Goal: Obtain resource: Obtain resource

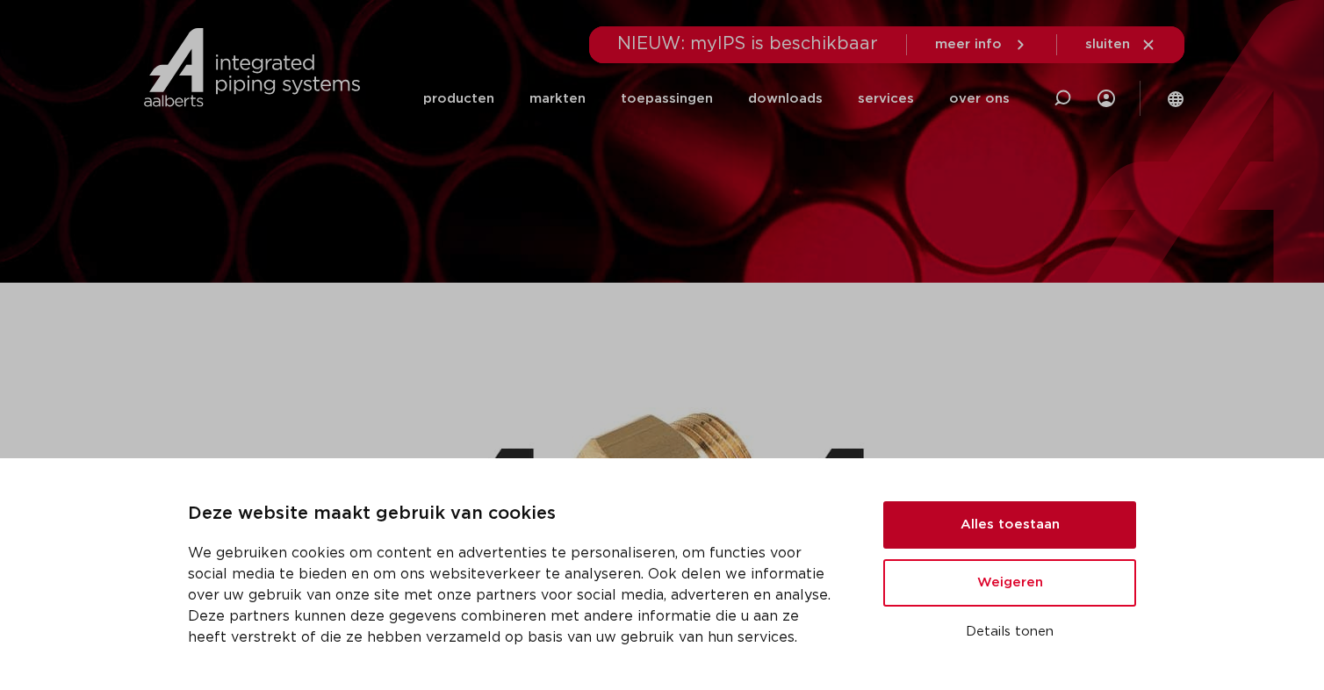
click at [1003, 528] on button "Alles toestaan" at bounding box center [1009, 524] width 253 height 47
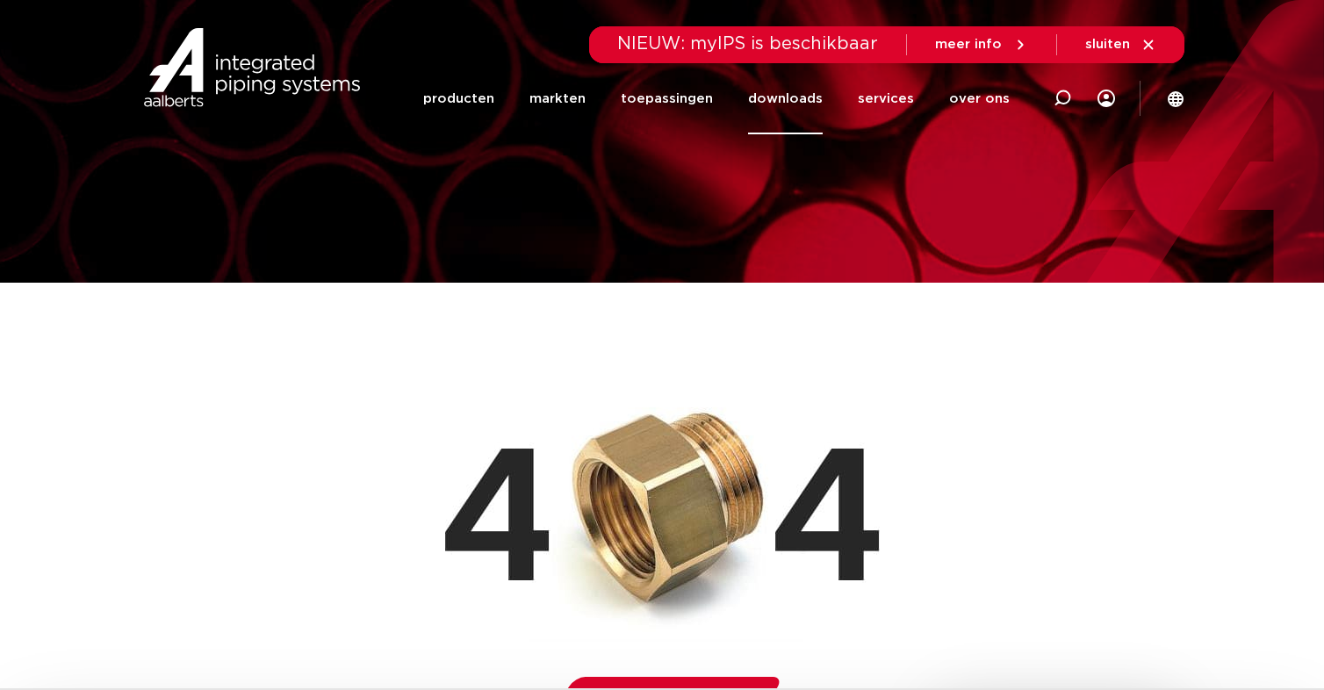
click at [786, 100] on link "downloads" at bounding box center [785, 98] width 75 height 71
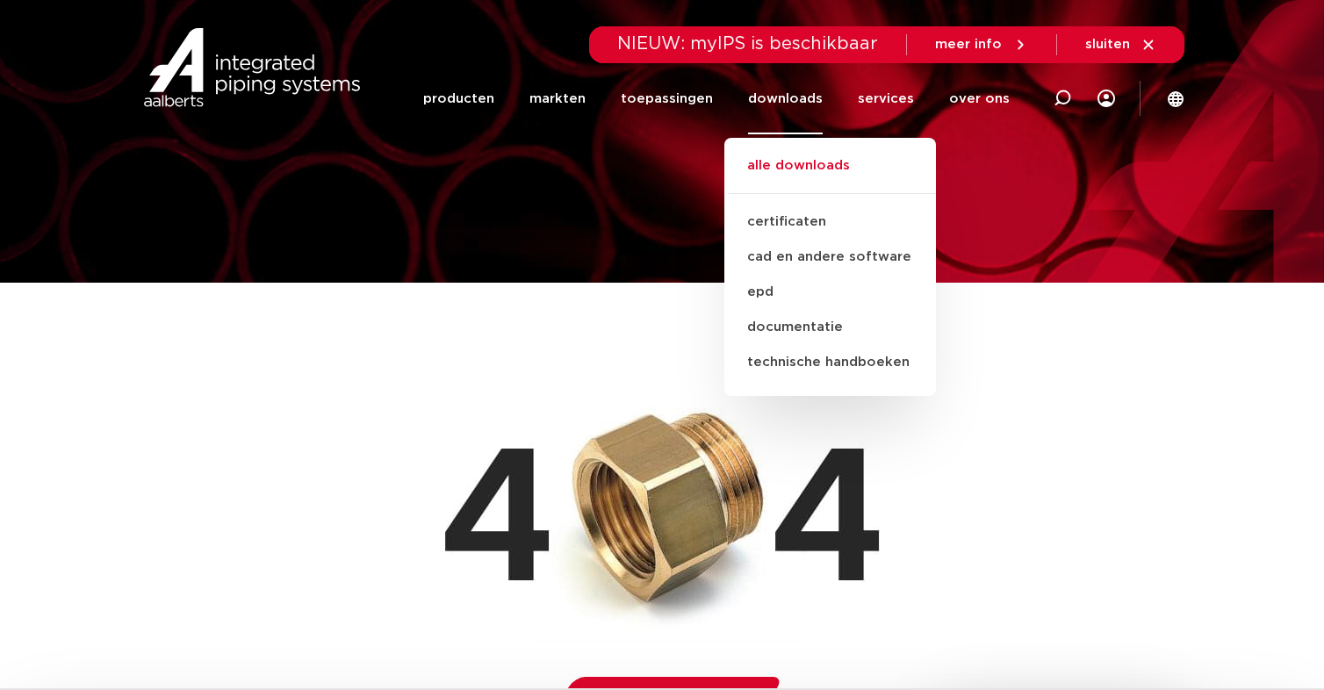
click at [807, 164] on link "alle downloads" at bounding box center [830, 174] width 212 height 39
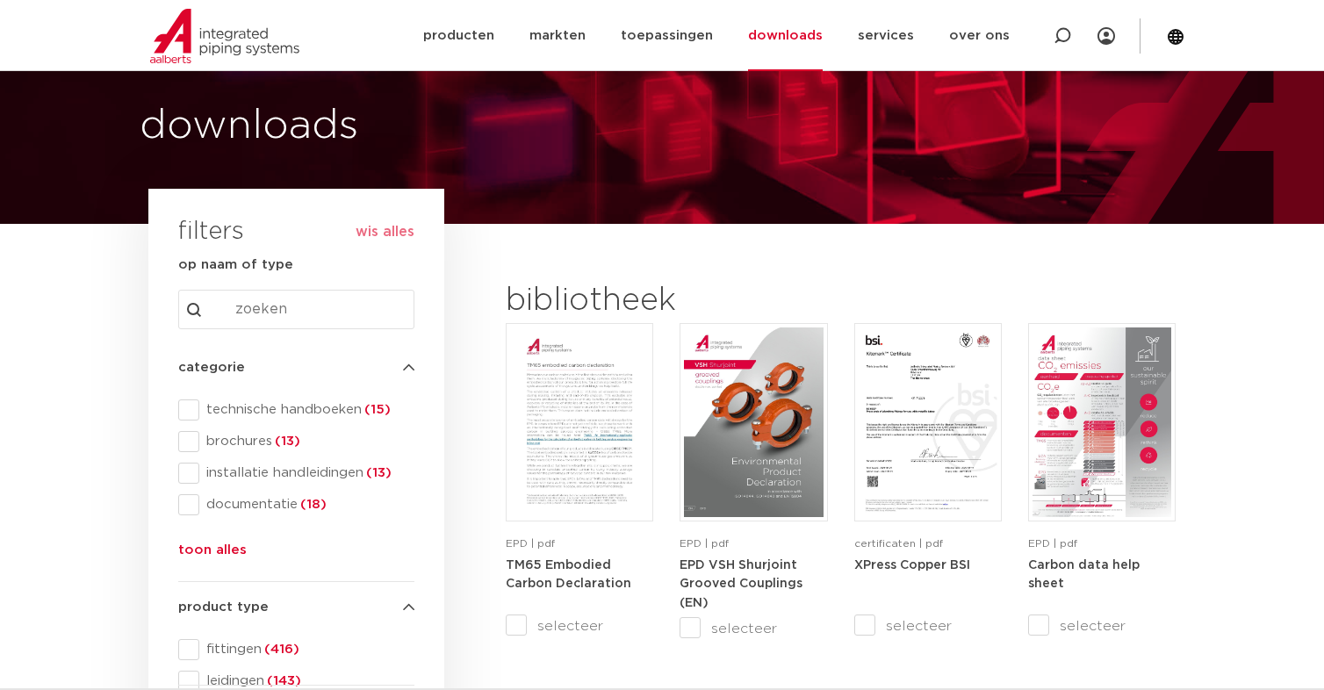
scroll to position [88, 0]
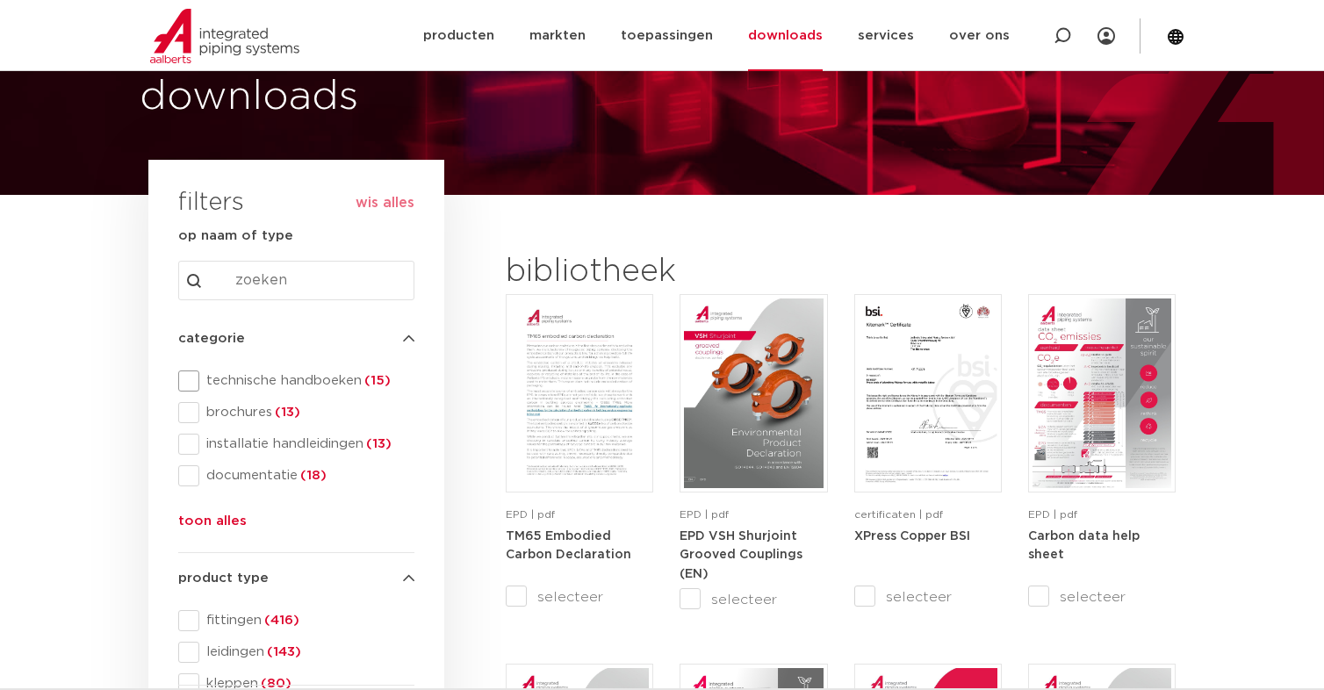
click at [185, 380] on span at bounding box center [188, 380] width 21 height 21
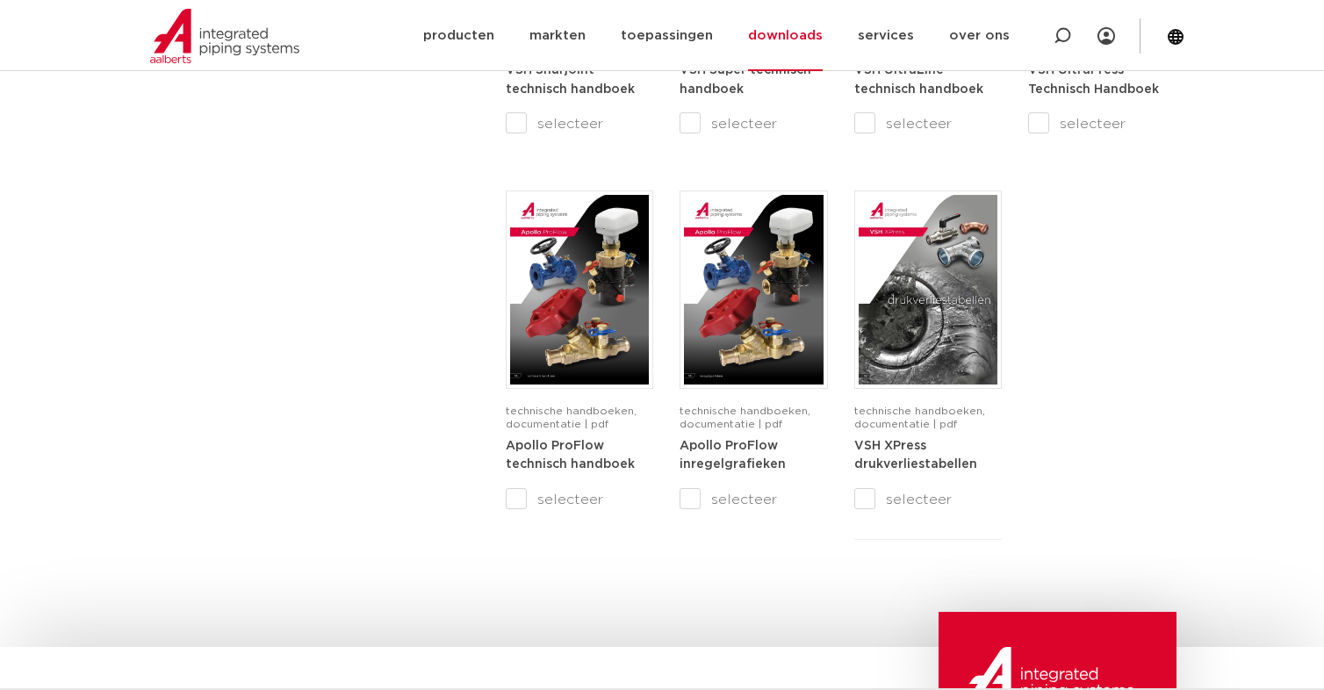
scroll to position [1405, 0]
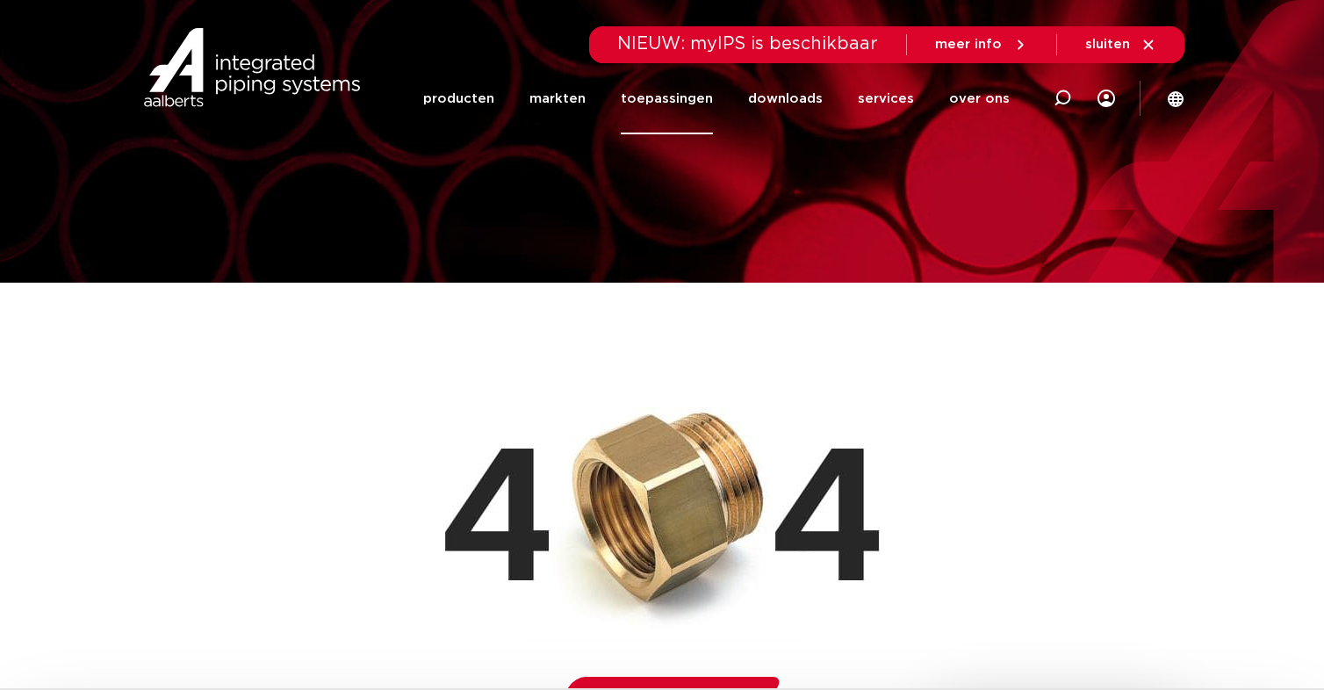
click at [692, 97] on link "toepassingen" at bounding box center [667, 98] width 92 height 71
